Goal: Task Accomplishment & Management: Complete application form

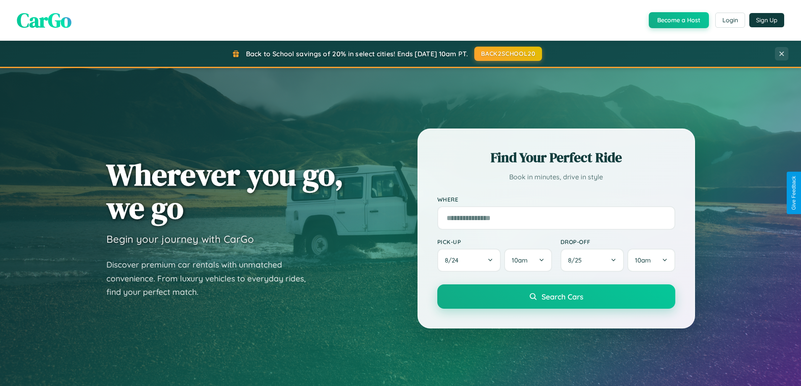
scroll to position [1618, 0]
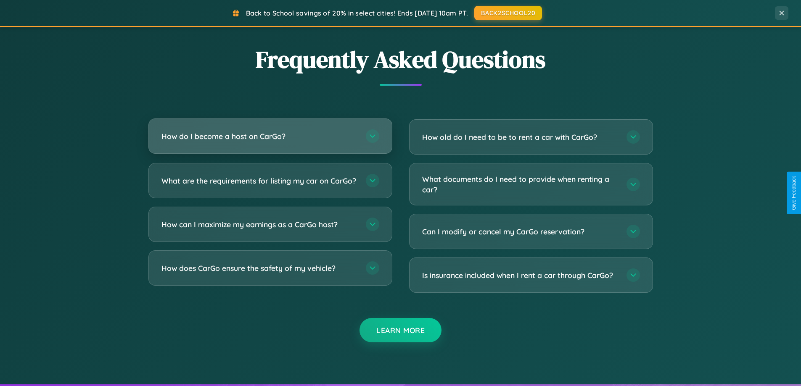
click at [270, 136] on h3 "How do I become a host on CarGo?" at bounding box center [259, 136] width 196 height 11
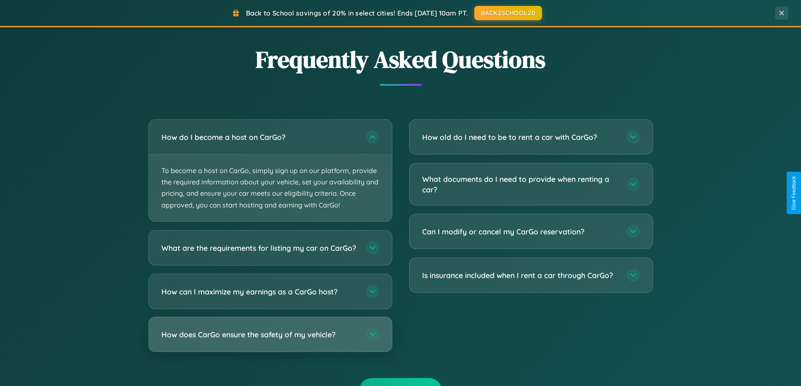
click at [270, 340] on h3 "How does CarGo ensure the safety of my vehicle?" at bounding box center [259, 334] width 196 height 11
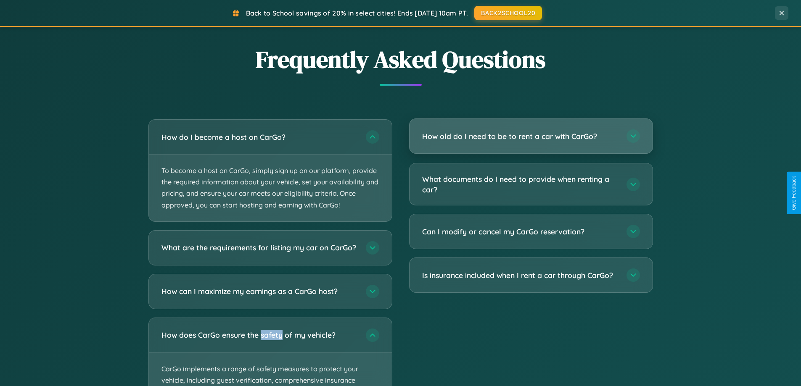
click at [531, 136] on h3 "How old do I need to be to rent a car with CarGo?" at bounding box center [520, 136] width 196 height 11
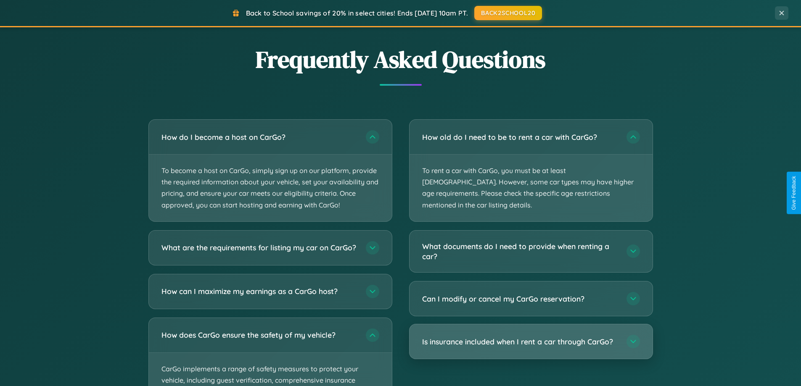
click at [531, 337] on h3 "Is insurance included when I rent a car through CarGo?" at bounding box center [520, 342] width 196 height 11
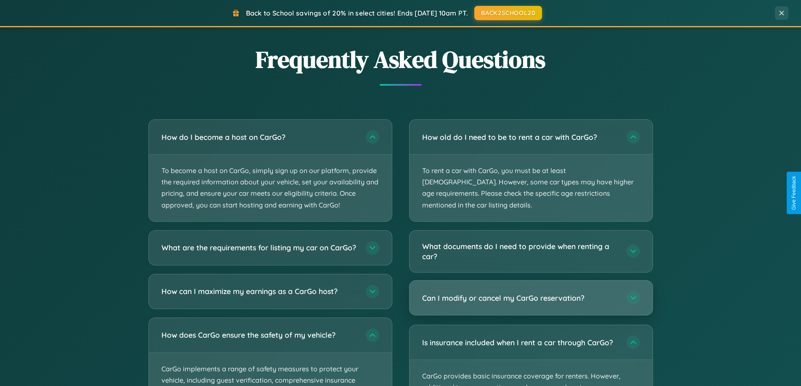
click at [531, 293] on h3 "Can I modify or cancel my CarGo reservation?" at bounding box center [520, 298] width 196 height 11
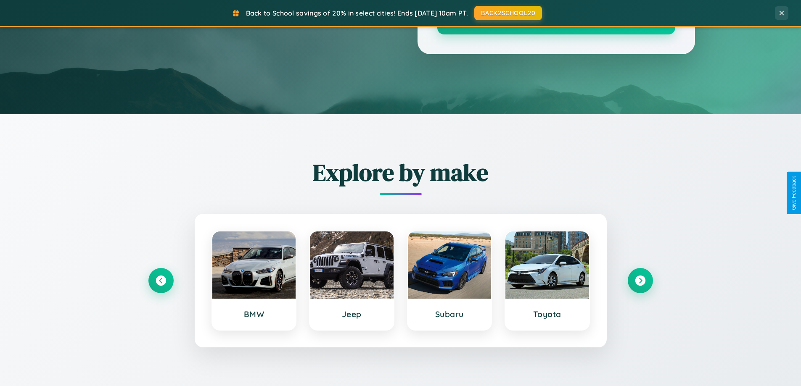
scroll to position [0, 0]
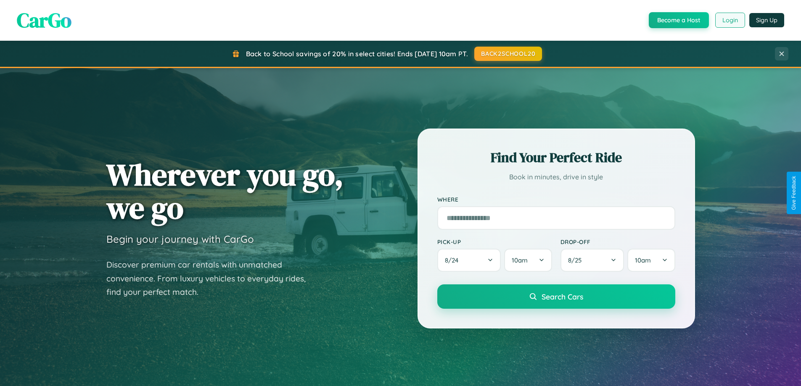
click at [730, 20] on button "Login" at bounding box center [730, 20] width 30 height 15
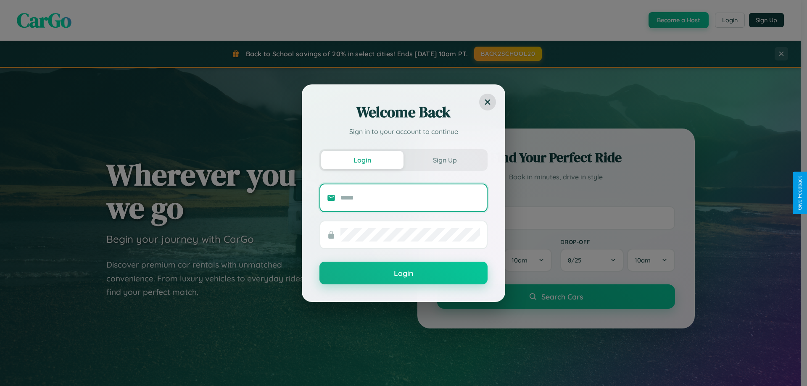
click at [410, 198] on input "text" at bounding box center [411, 197] width 140 height 13
type input "**********"
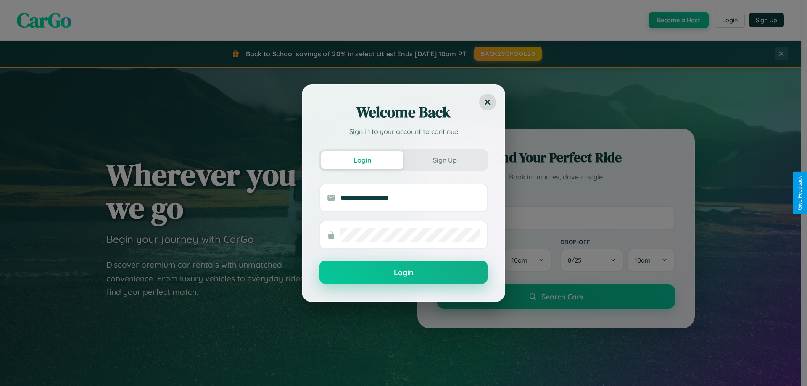
click at [404, 273] on button "Login" at bounding box center [404, 272] width 168 height 23
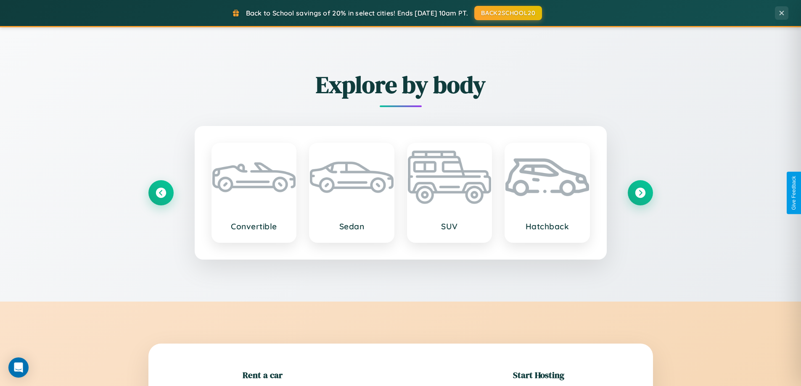
scroll to position [182, 0]
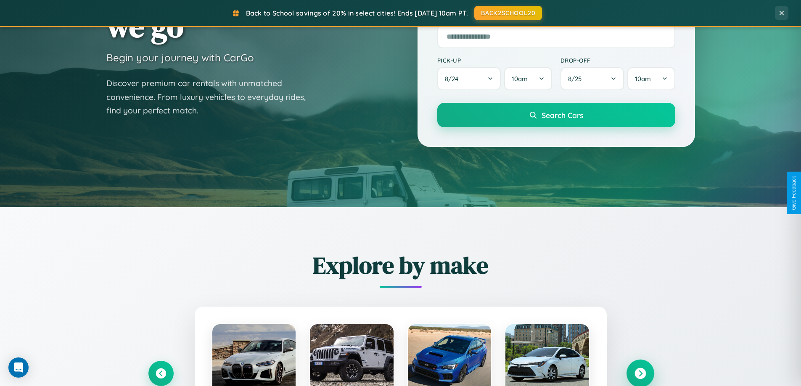
click at [640, 374] on icon at bounding box center [640, 373] width 11 height 11
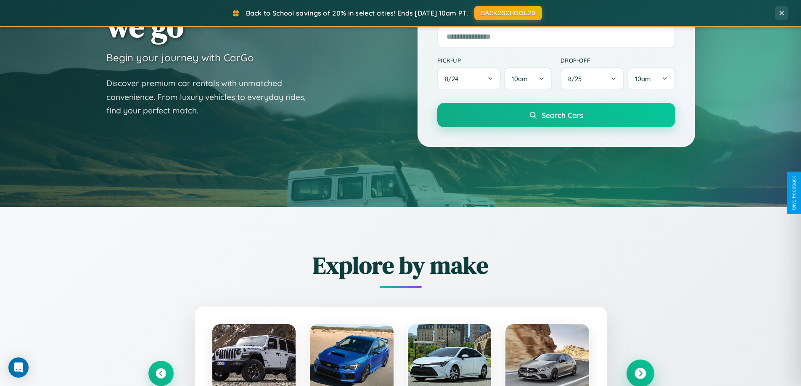
click at [640, 373] on icon at bounding box center [640, 373] width 11 height 11
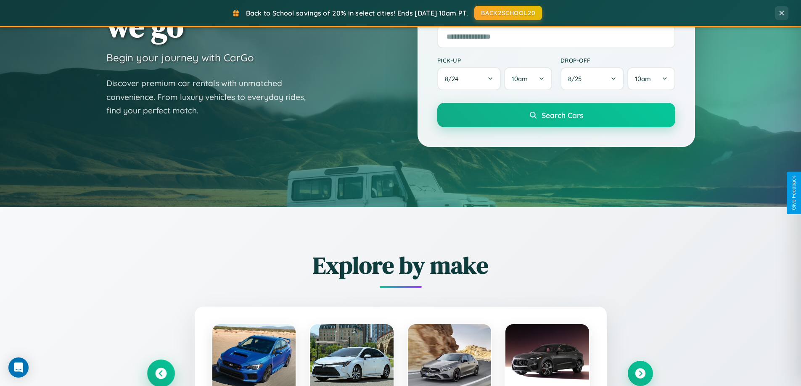
click at [161, 373] on icon at bounding box center [160, 373] width 11 height 11
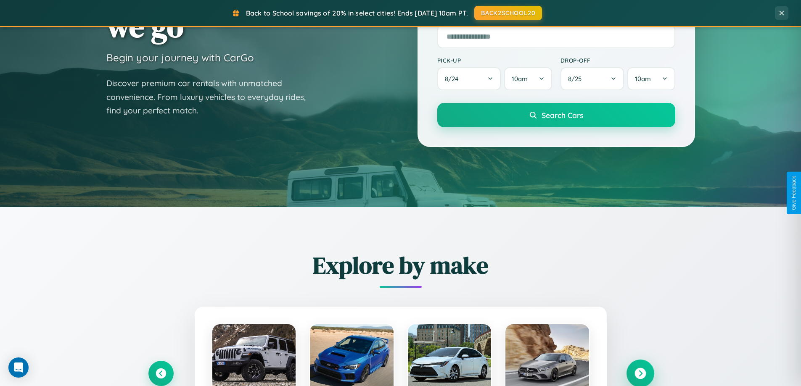
click at [640, 373] on icon at bounding box center [640, 373] width 11 height 11
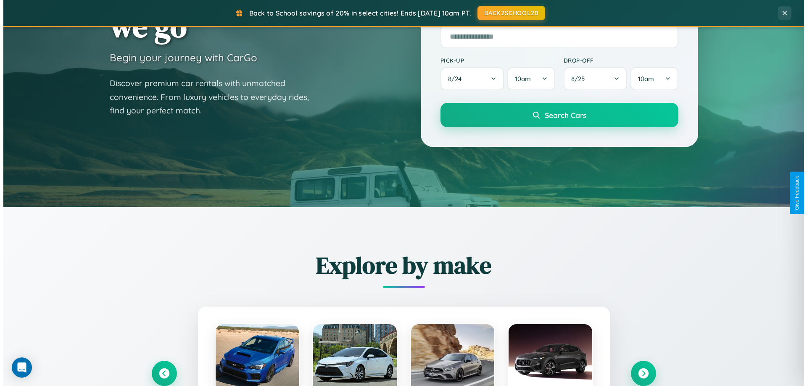
scroll to position [0, 0]
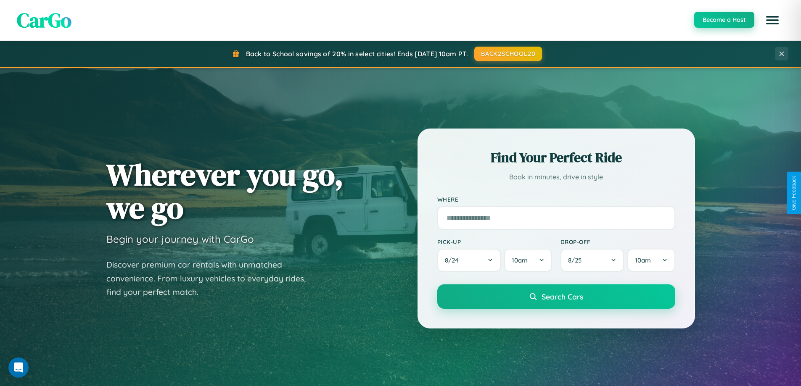
click at [724, 20] on button "Become a Host" at bounding box center [724, 20] width 60 height 16
